Goal: Subscribe to service/newsletter

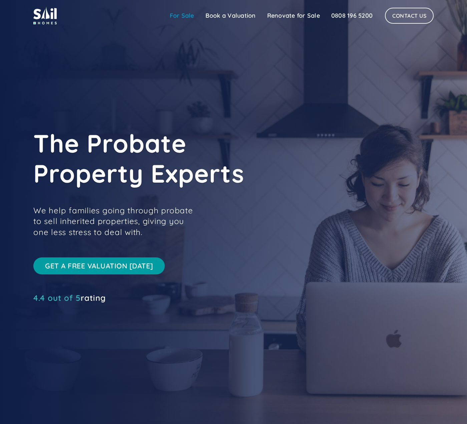
click at [191, 13] on link "For Sale" at bounding box center [182, 15] width 36 height 13
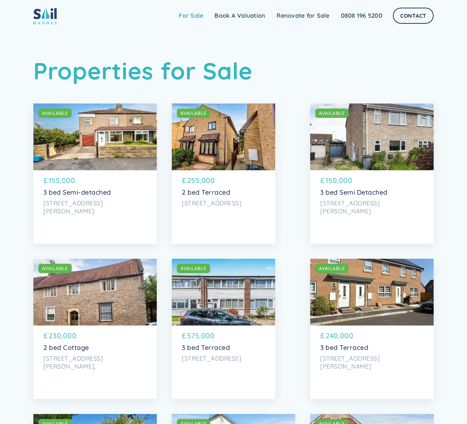
click at [192, 17] on link "For Sale" at bounding box center [191, 15] width 36 height 13
click at [408, 17] on link "Contact" at bounding box center [413, 16] width 41 height 16
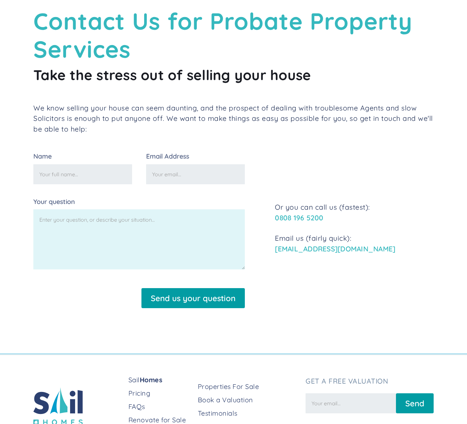
scroll to position [107, 0]
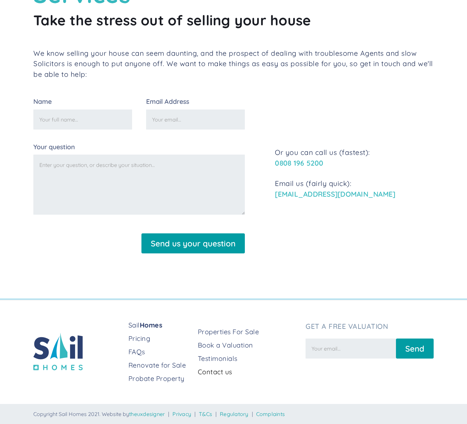
click at [222, 371] on link "Contact us" at bounding box center [249, 371] width 102 height 9
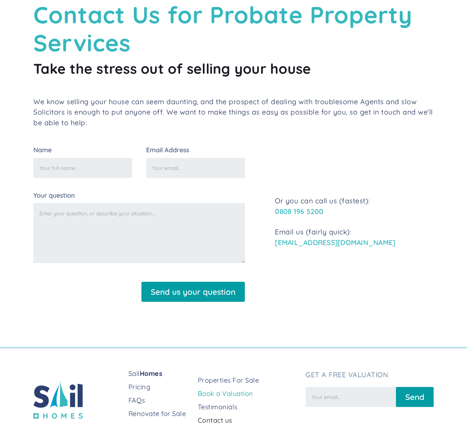
scroll to position [107, 0]
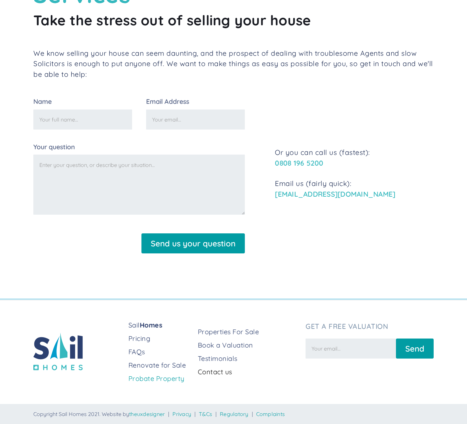
click at [166, 379] on link "Probate Property" at bounding box center [161, 378] width 64 height 9
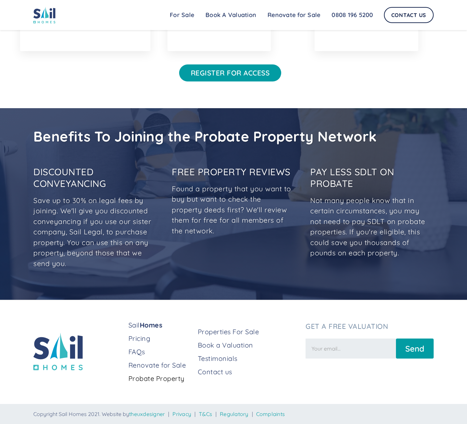
scroll to position [1224, 0]
click at [329, 344] on input "Newsletter Form" at bounding box center [351, 349] width 90 height 20
type input "rhoweson@savills.com"
click at [396, 339] on input "Send" at bounding box center [415, 349] width 38 height 20
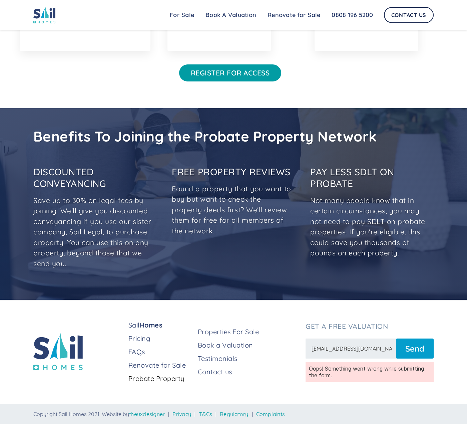
click at [422, 349] on input "Send" at bounding box center [415, 349] width 38 height 20
click at [413, 350] on input "Send" at bounding box center [415, 349] width 38 height 20
type input "Send"
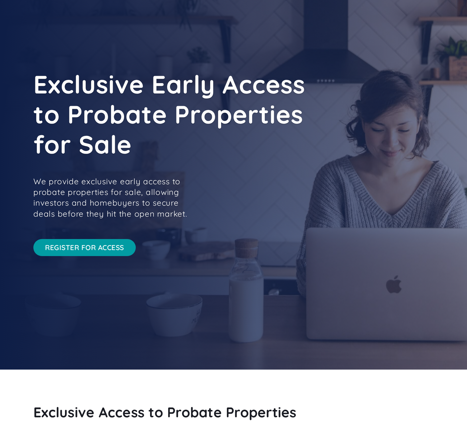
scroll to position [0, 0]
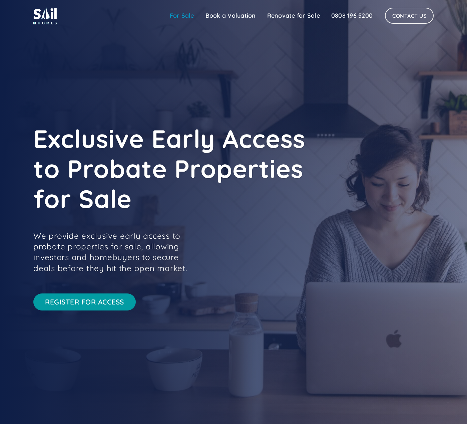
click at [182, 17] on link "For Sale" at bounding box center [182, 15] width 36 height 13
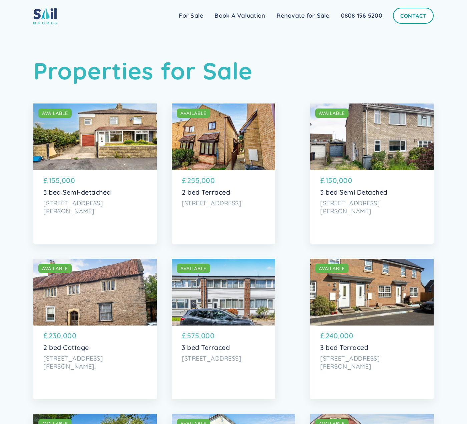
click at [422, 15] on link "Contact" at bounding box center [413, 16] width 41 height 16
